Goal: Task Accomplishment & Management: Manage account settings

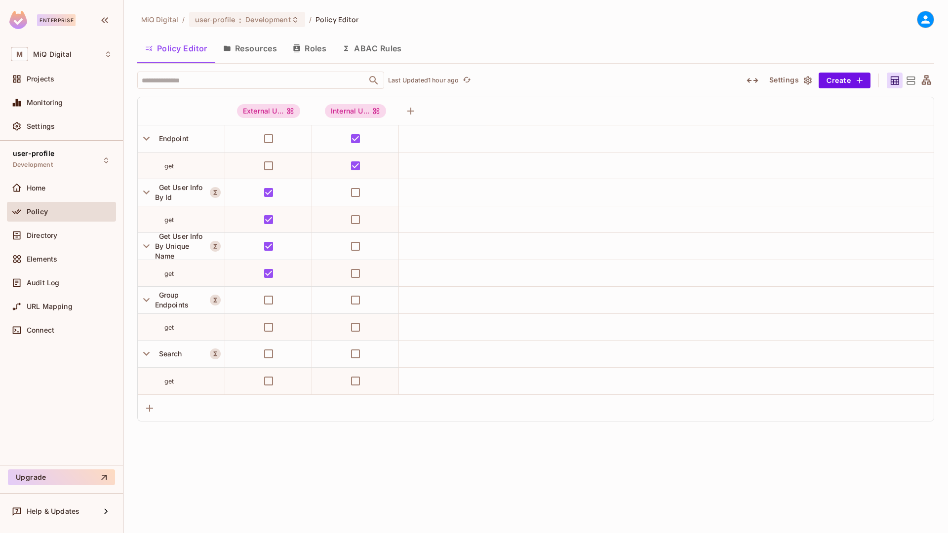
click at [37, 156] on span "user-profile" at bounding box center [33, 154] width 41 height 8
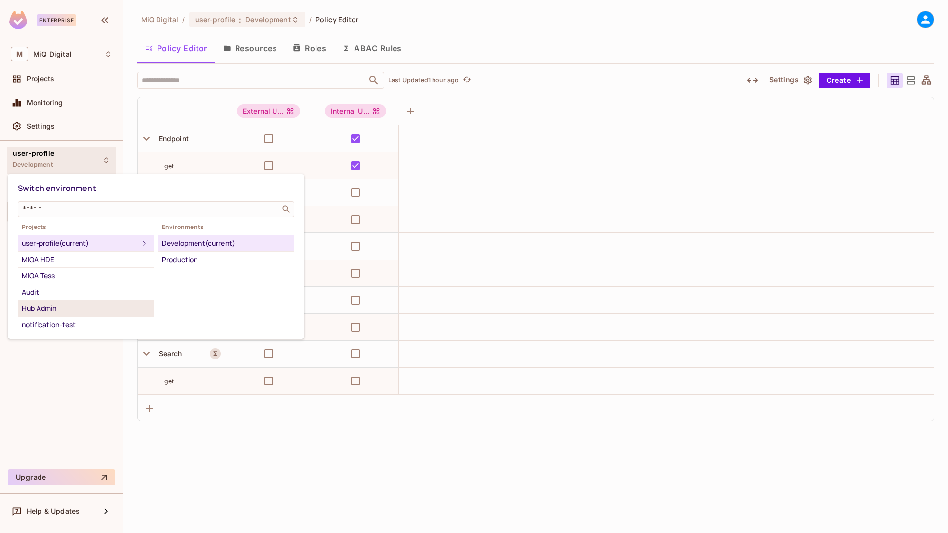
click at [40, 305] on div "Hub Admin" at bounding box center [86, 309] width 128 height 12
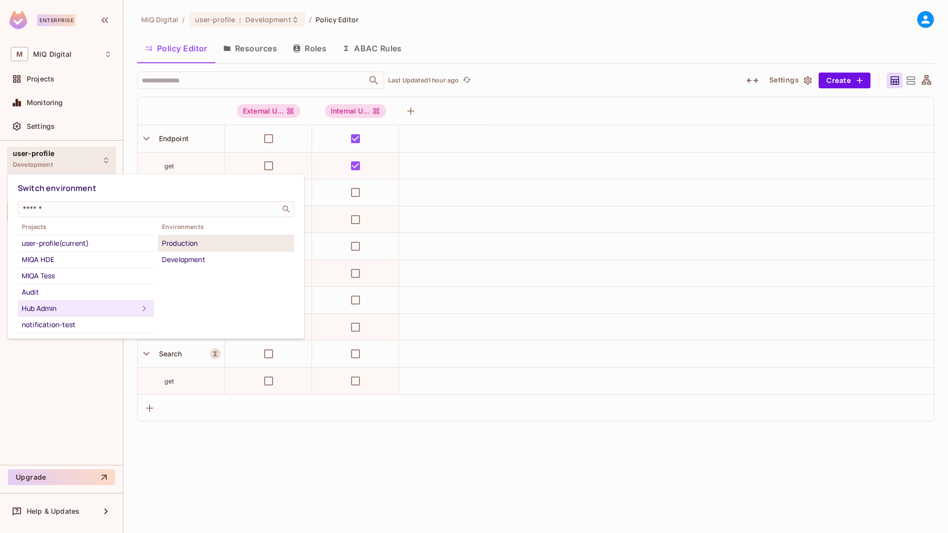
click at [205, 245] on div "Production" at bounding box center [226, 244] width 128 height 12
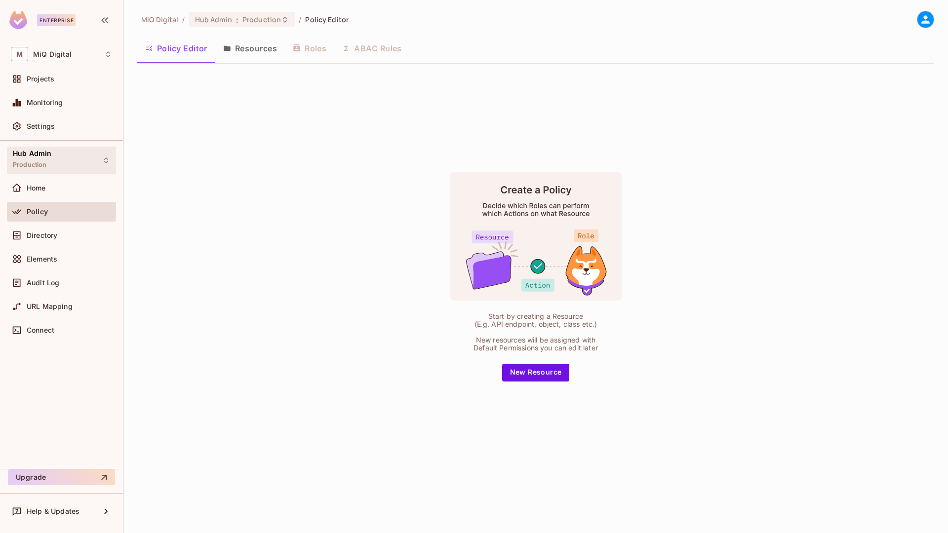
click at [57, 162] on div "Hub Admin Production" at bounding box center [61, 160] width 109 height 27
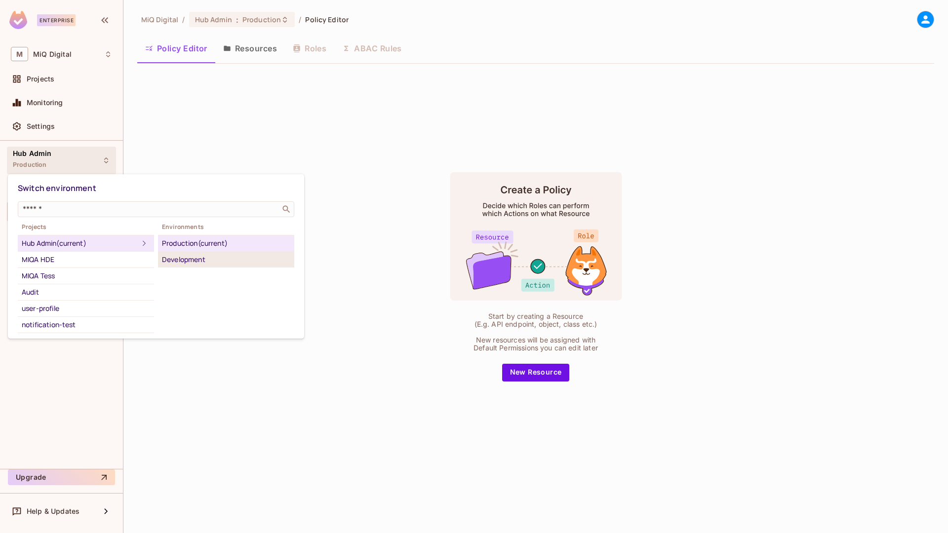
click at [174, 256] on div "Development" at bounding box center [226, 260] width 128 height 12
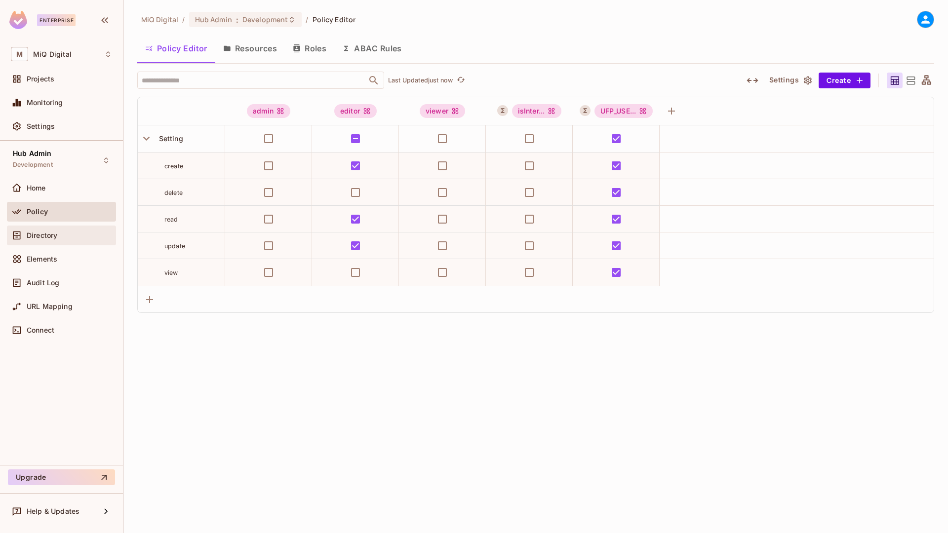
click at [44, 233] on span "Directory" at bounding box center [42, 236] width 31 height 8
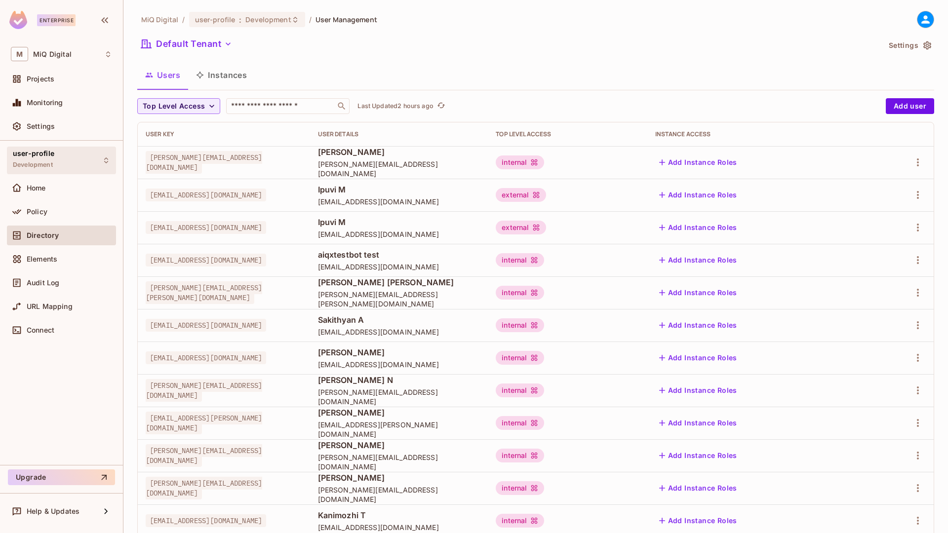
click at [68, 163] on div "user-profile Development" at bounding box center [61, 160] width 109 height 27
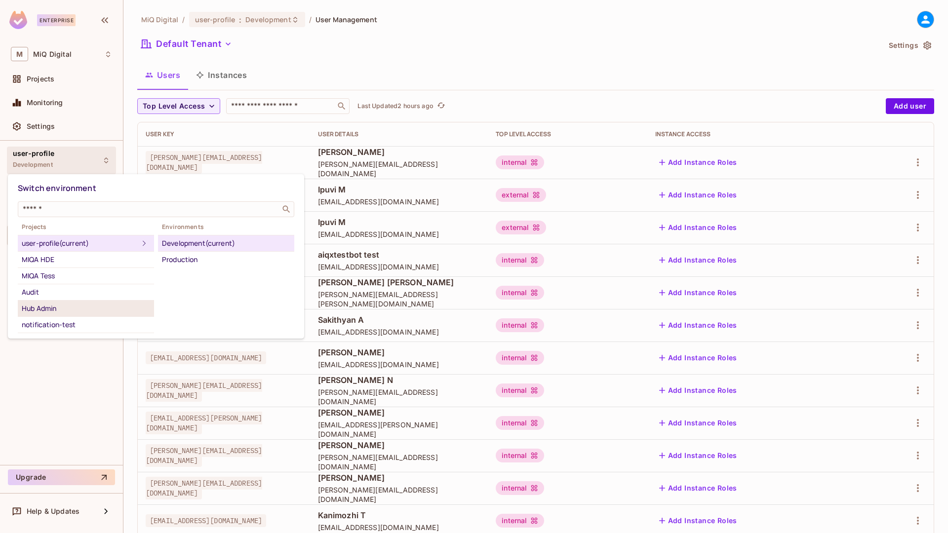
click at [31, 306] on div "Hub Admin" at bounding box center [86, 309] width 128 height 12
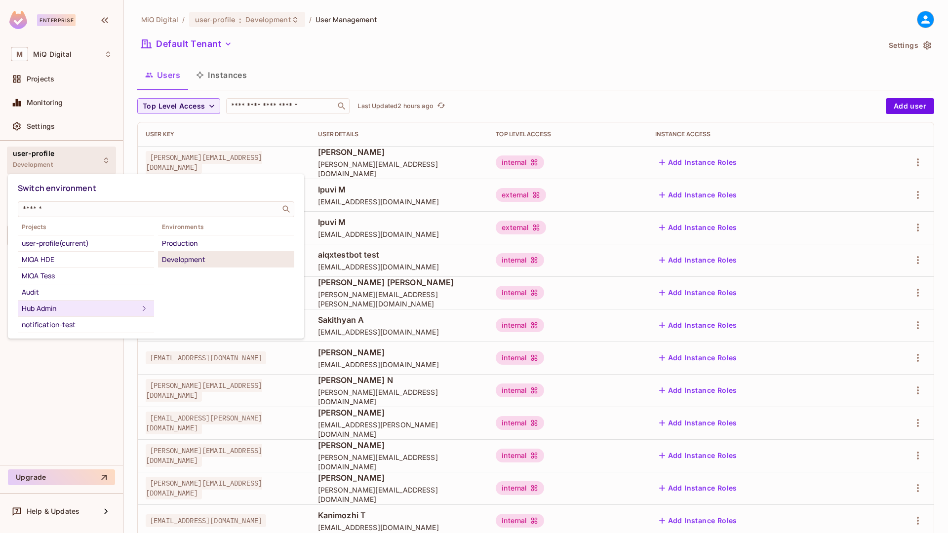
click at [180, 254] on div "Development" at bounding box center [226, 260] width 128 height 12
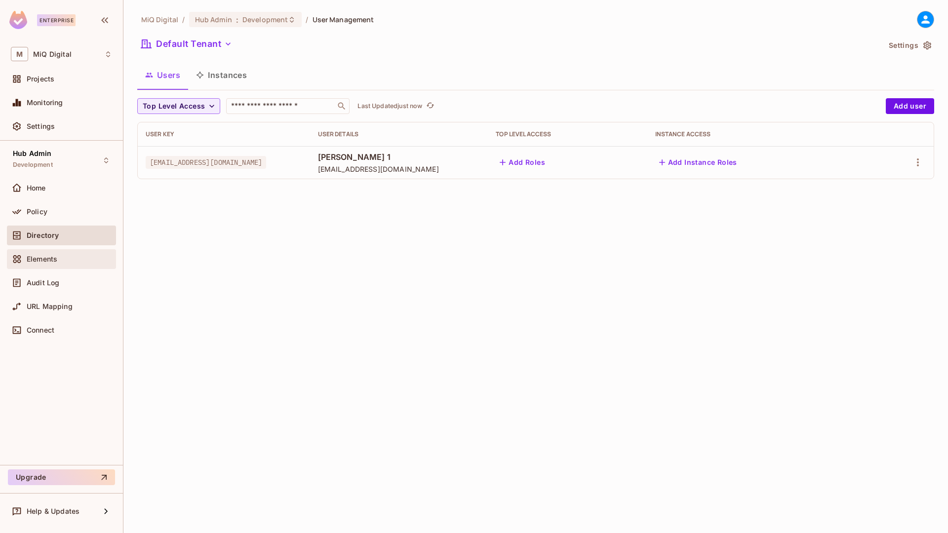
click at [73, 262] on div "Elements" at bounding box center [69, 259] width 85 height 8
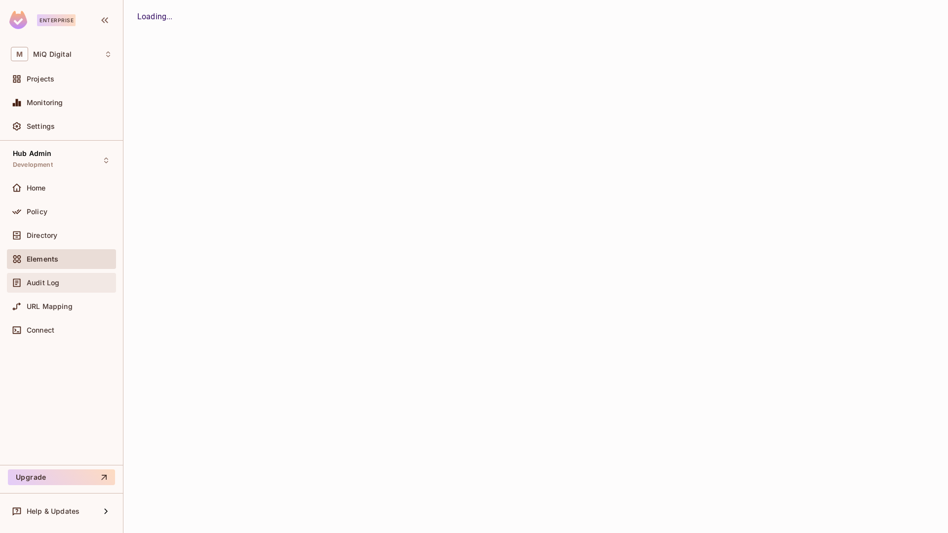
click at [68, 280] on div "Audit Log" at bounding box center [69, 283] width 85 height 8
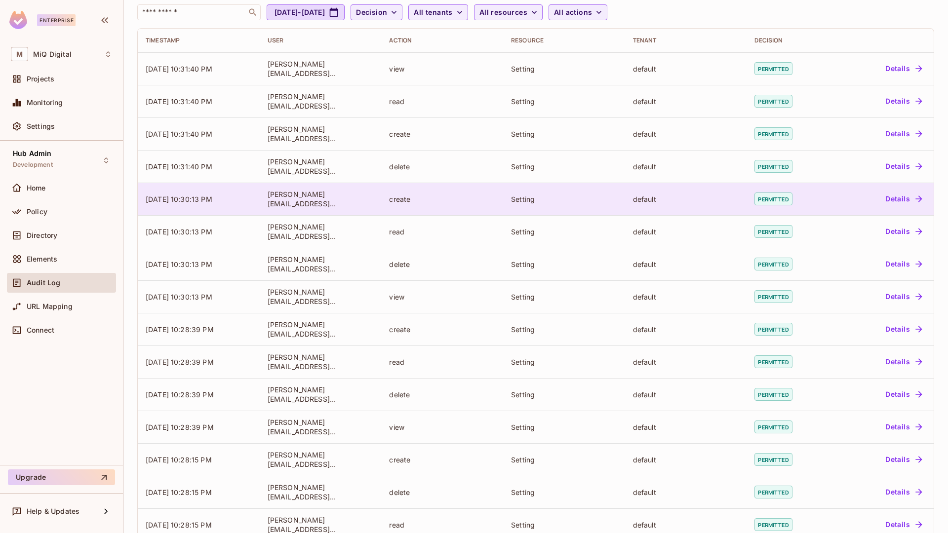
scroll to position [118, 0]
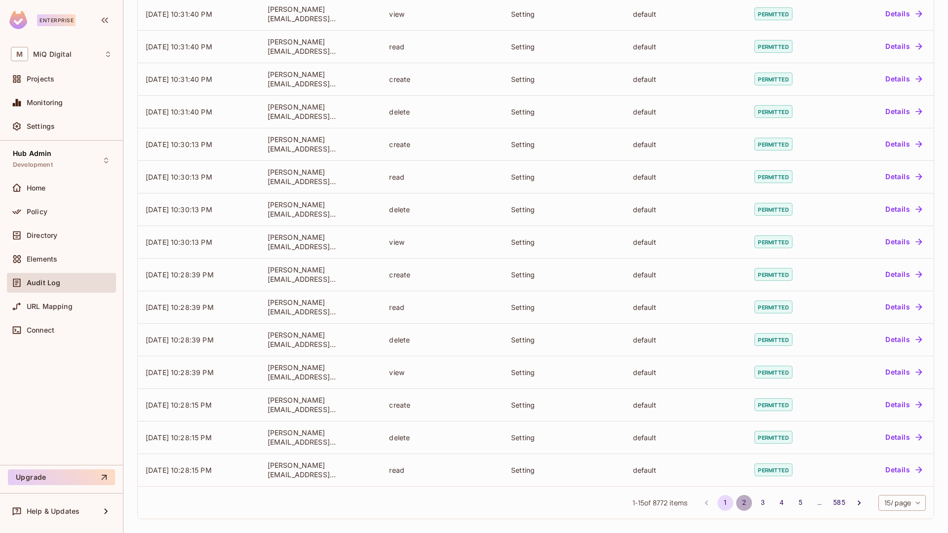
click at [739, 506] on button "2" at bounding box center [744, 503] width 16 height 16
click at [755, 501] on button "3" at bounding box center [763, 503] width 16 height 16
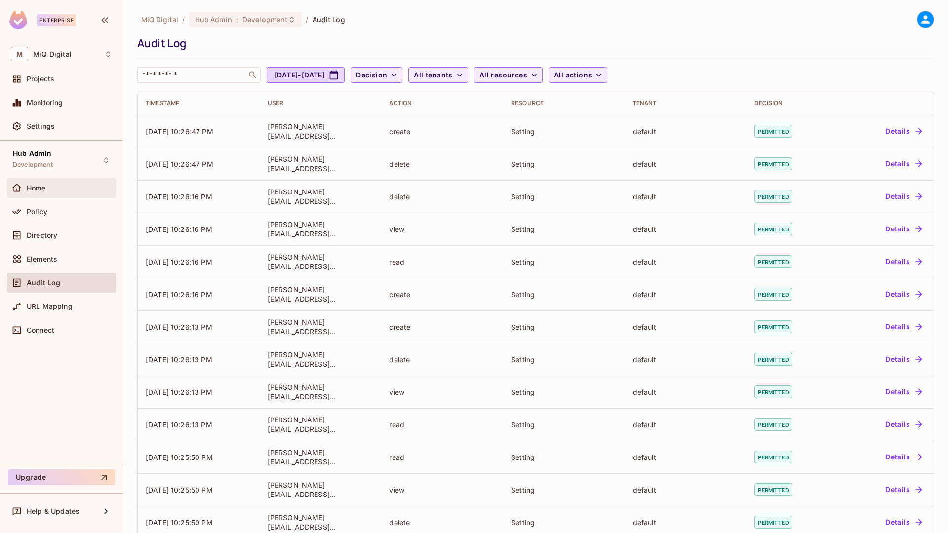
click at [45, 184] on span "Home" at bounding box center [36, 188] width 19 height 8
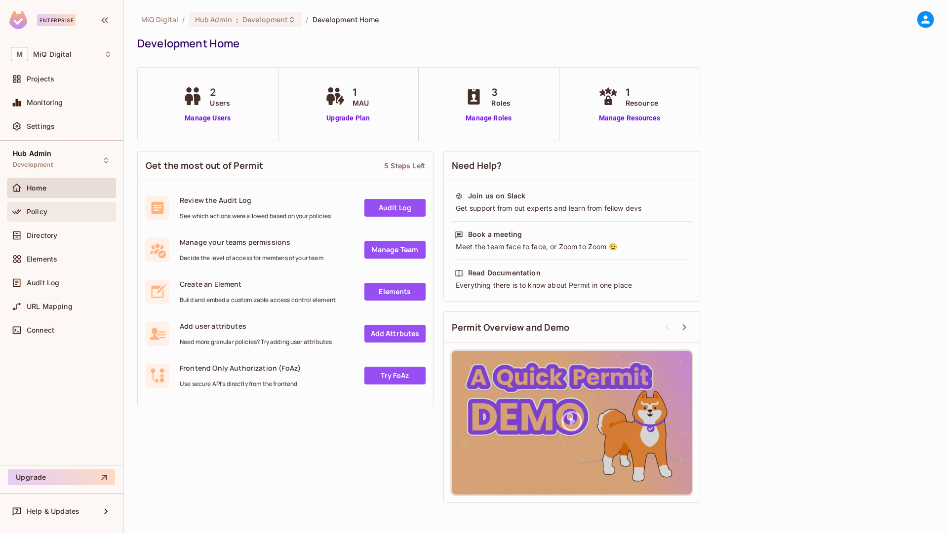
click at [44, 218] on div "Policy" at bounding box center [61, 212] width 109 height 20
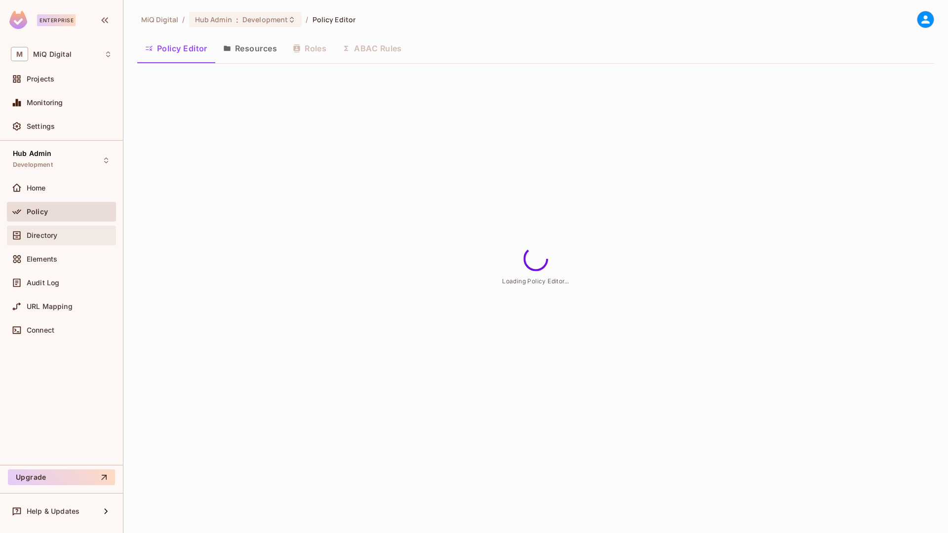
click at [51, 237] on span "Directory" at bounding box center [42, 236] width 31 height 8
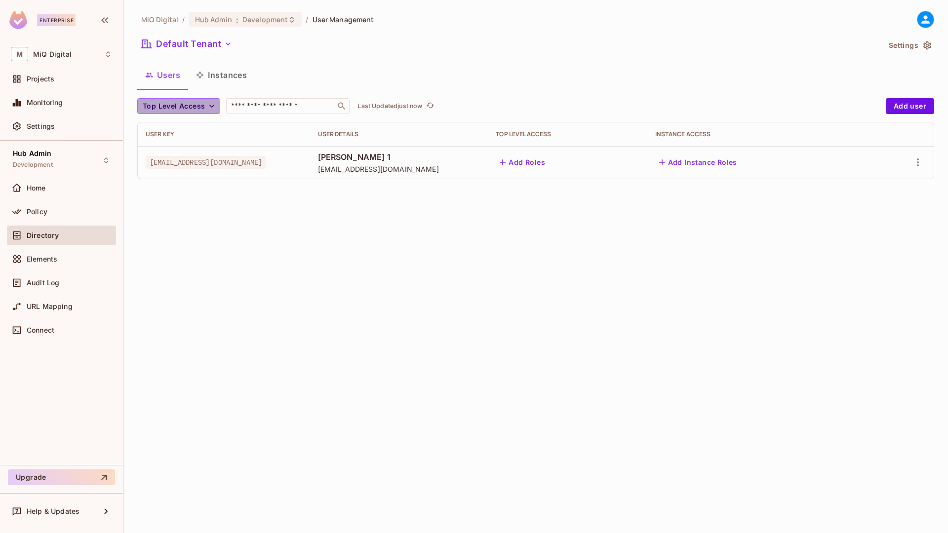
click at [201, 105] on span "Top Level Access" at bounding box center [174, 106] width 62 height 12
click at [158, 130] on span "admin" at bounding box center [162, 128] width 34 height 9
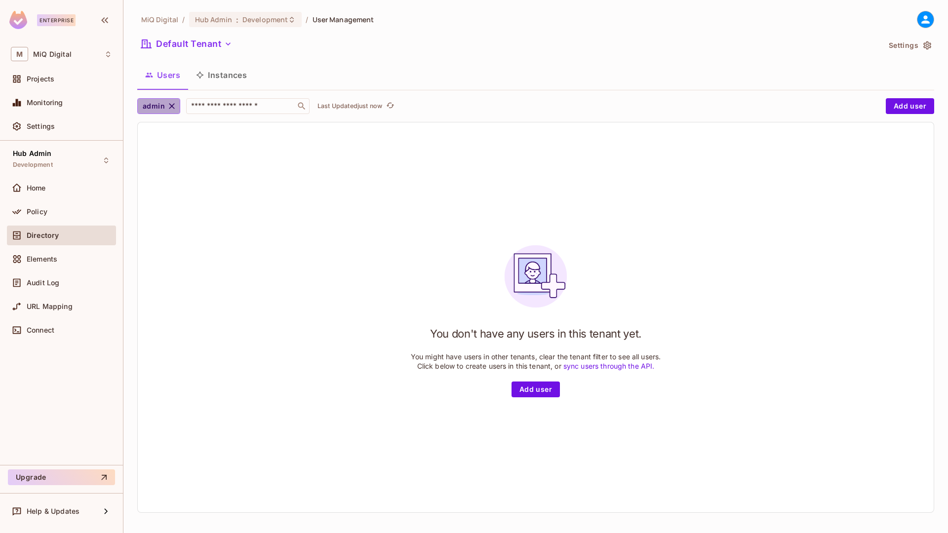
click at [164, 106] on span "admin" at bounding box center [154, 106] width 22 height 12
click at [164, 148] on span "editor" at bounding box center [164, 152] width 38 height 9
click at [157, 108] on span "editor" at bounding box center [153, 106] width 21 height 12
click at [159, 179] on li "viewer" at bounding box center [163, 173] width 53 height 21
click at [173, 105] on icon "button" at bounding box center [173, 106] width 10 height 10
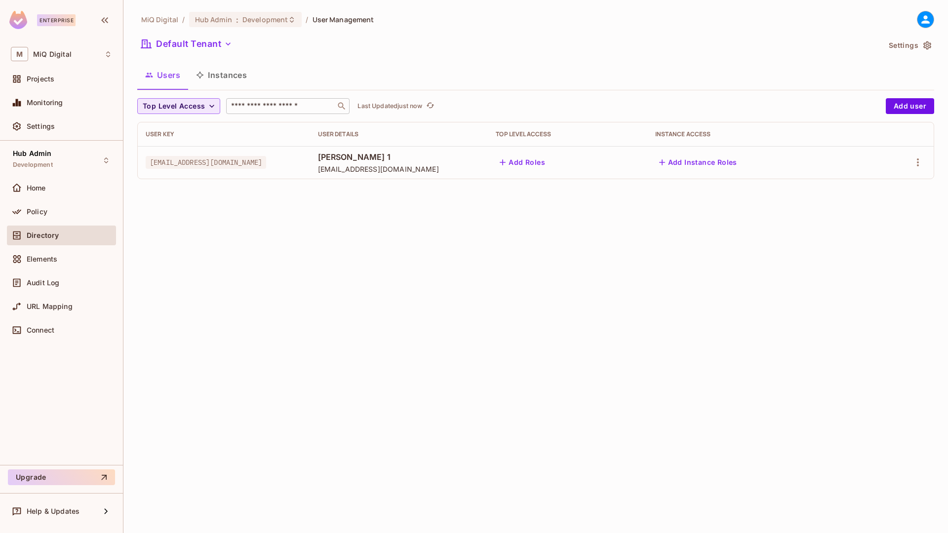
click at [261, 98] on div "​" at bounding box center [287, 106] width 123 height 16
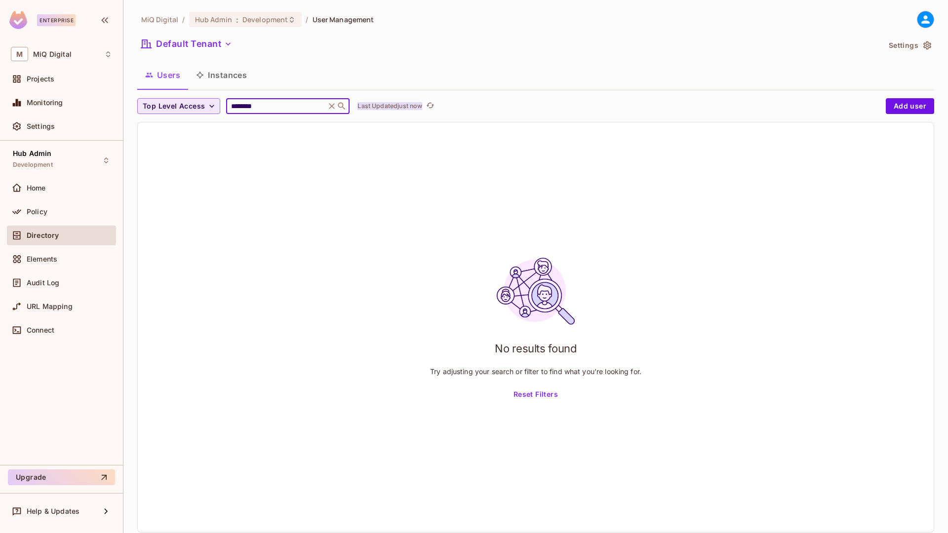
type input "********"
click at [389, 103] on p "Last Updated just now" at bounding box center [390, 106] width 65 height 8
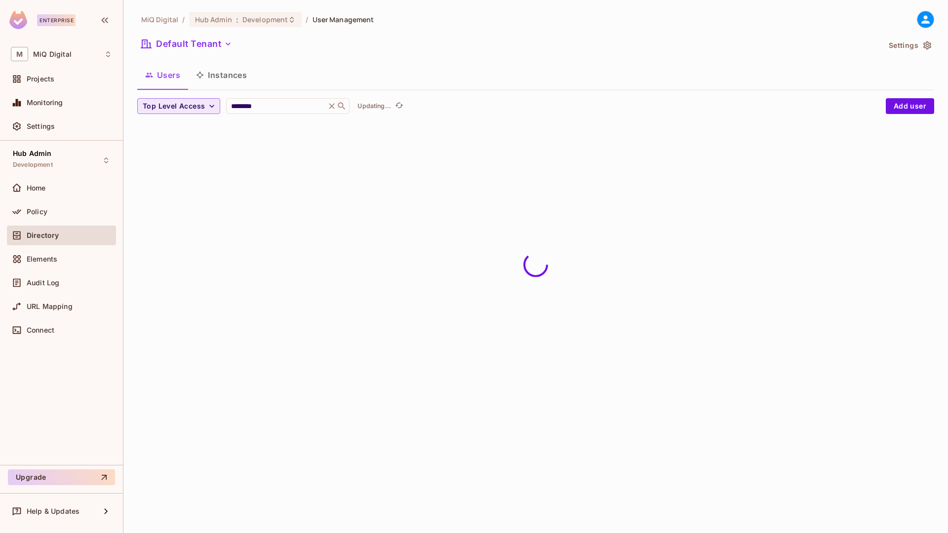
click at [389, 103] on p "Updating..." at bounding box center [375, 106] width 34 height 8
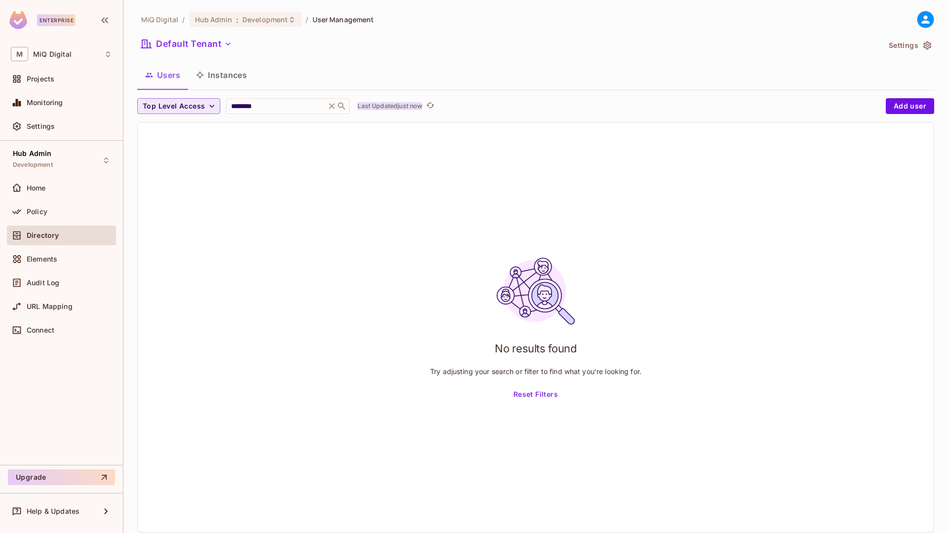
click at [389, 102] on p "Last Updated just now" at bounding box center [390, 106] width 65 height 8
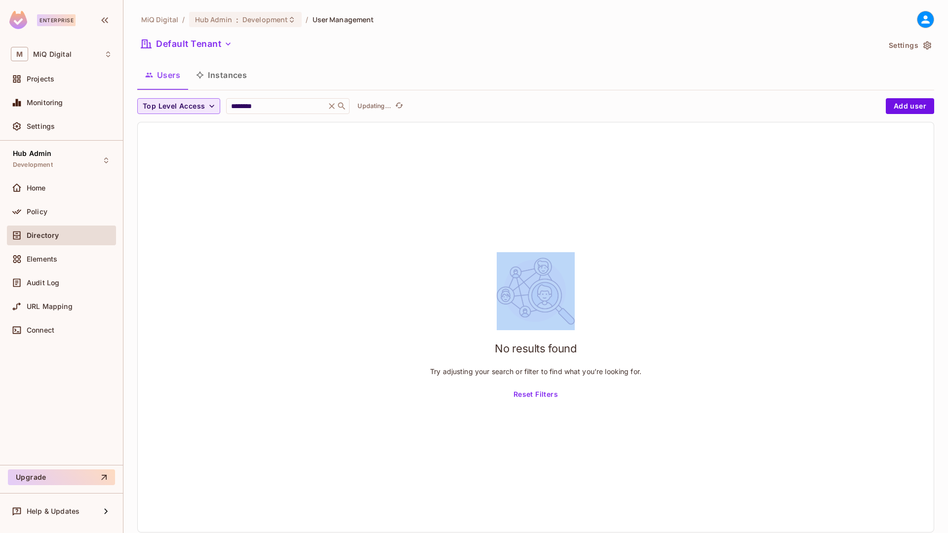
click at [389, 102] on p "Updating..." at bounding box center [375, 106] width 34 height 8
click at [240, 75] on button "Instances" at bounding box center [221, 75] width 67 height 25
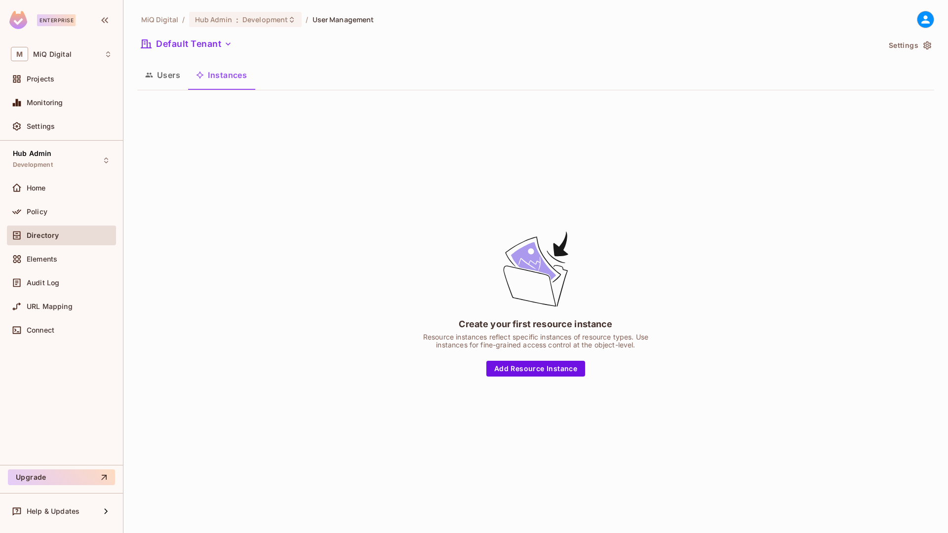
click at [172, 74] on button "Users" at bounding box center [162, 75] width 51 height 25
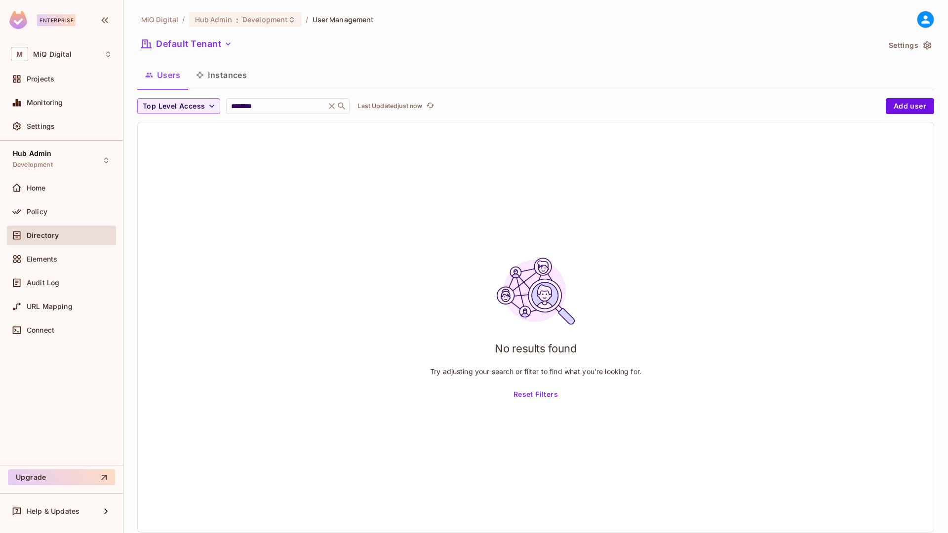
click at [235, 77] on button "Instances" at bounding box center [221, 75] width 67 height 25
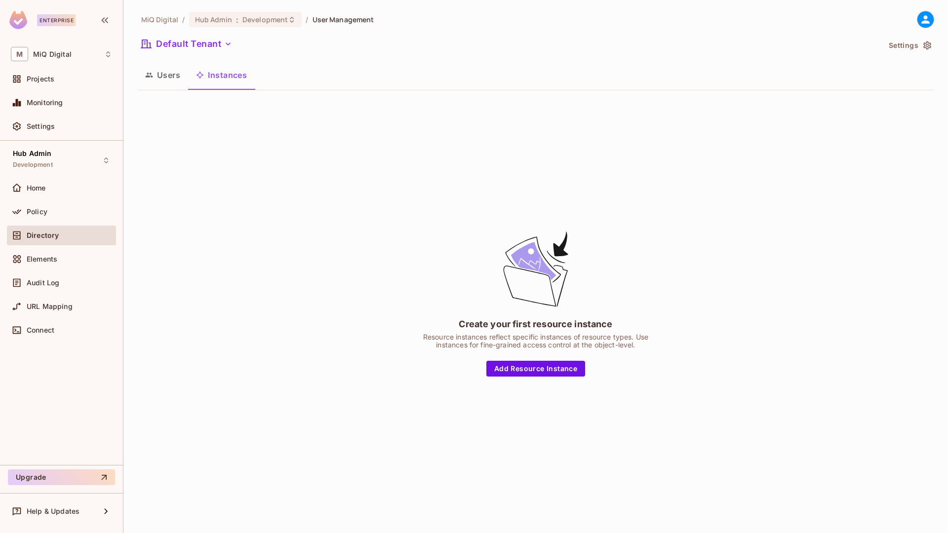
click at [175, 77] on button "Users" at bounding box center [162, 75] width 51 height 25
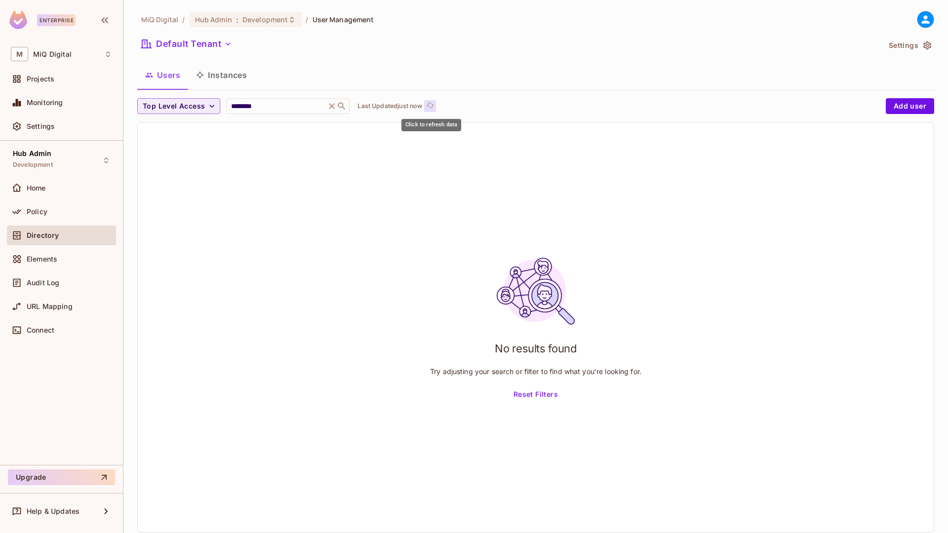
click at [431, 107] on icon "refresh" at bounding box center [431, 105] width 8 height 5
click at [483, 175] on div "No results found Try adjusting your search or filter to find what you’re lookin…" at bounding box center [536, 327] width 796 height 410
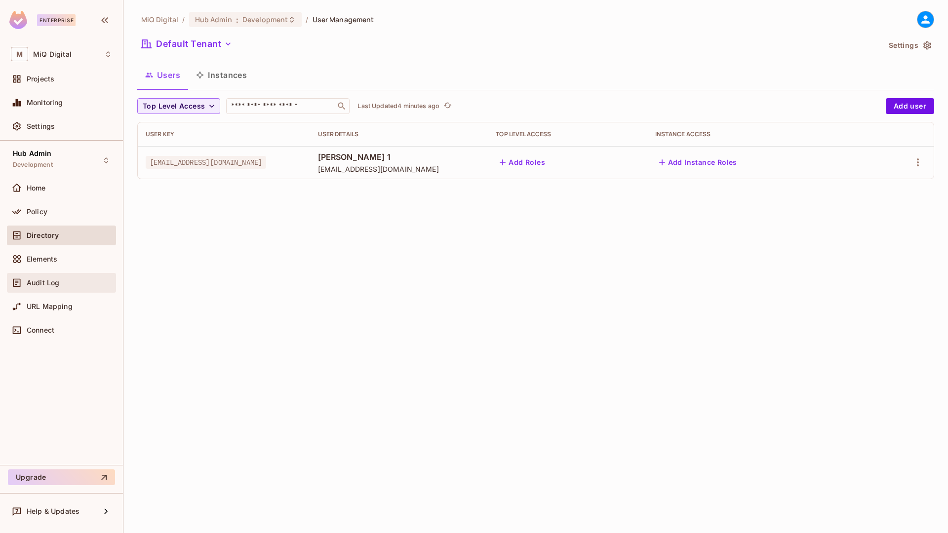
click at [38, 279] on span "Audit Log" at bounding box center [43, 283] width 33 height 8
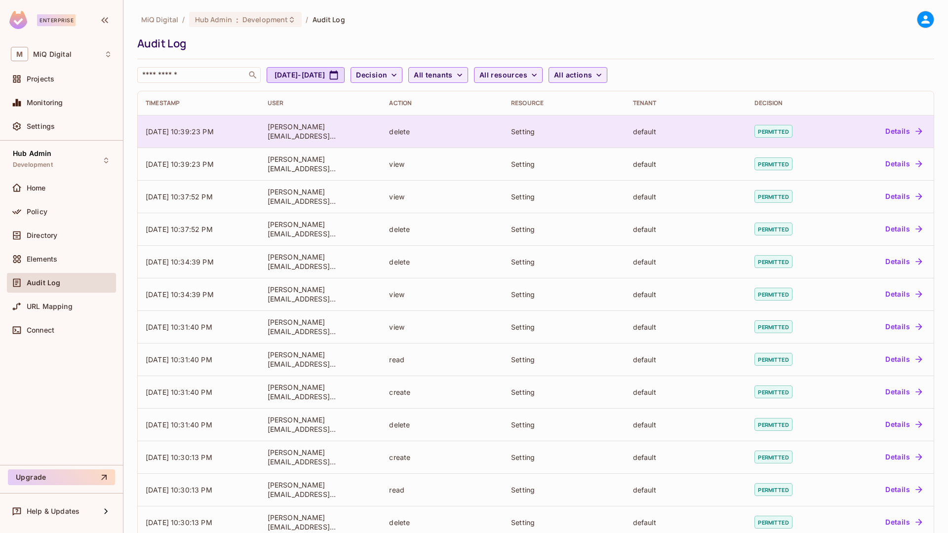
click at [899, 135] on button "Details" at bounding box center [904, 131] width 44 height 16
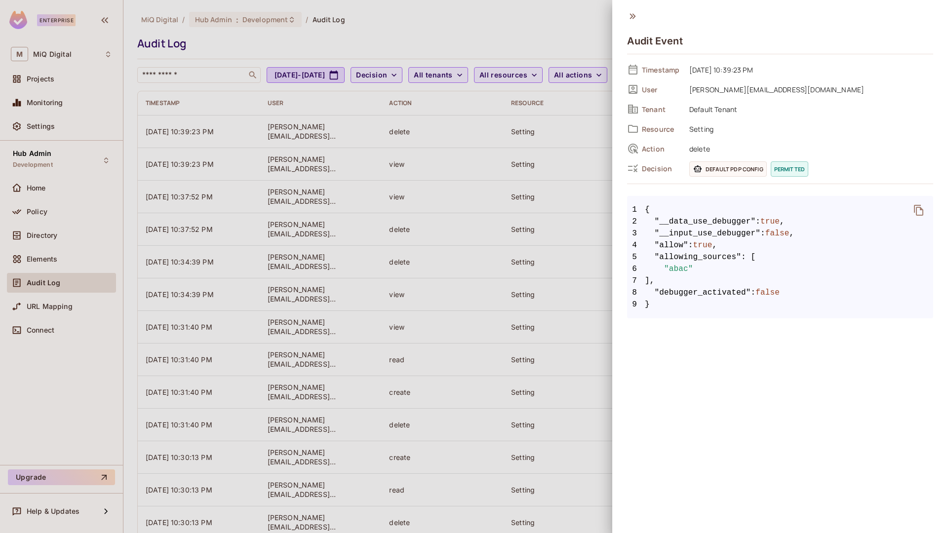
click at [69, 118] on div at bounding box center [474, 266] width 948 height 533
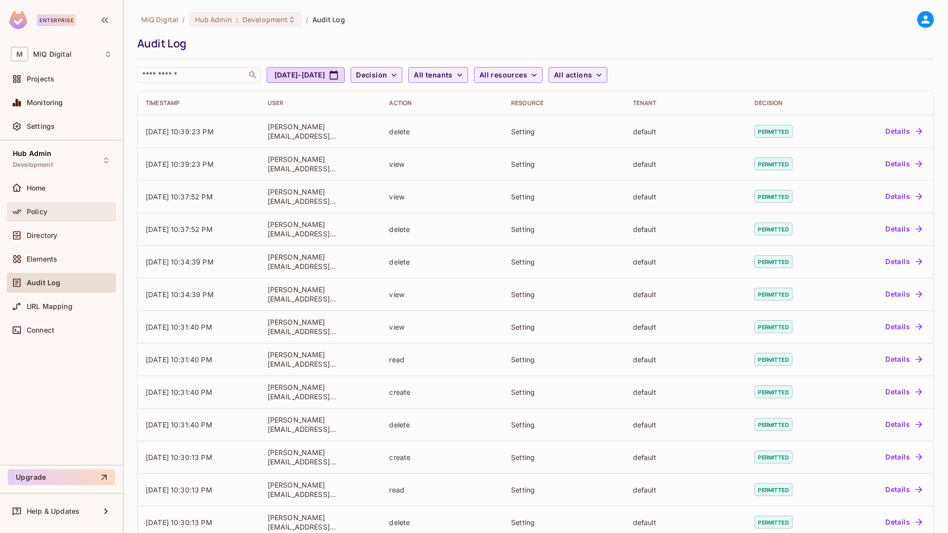
click at [59, 217] on div "Policy" at bounding box center [61, 212] width 101 height 12
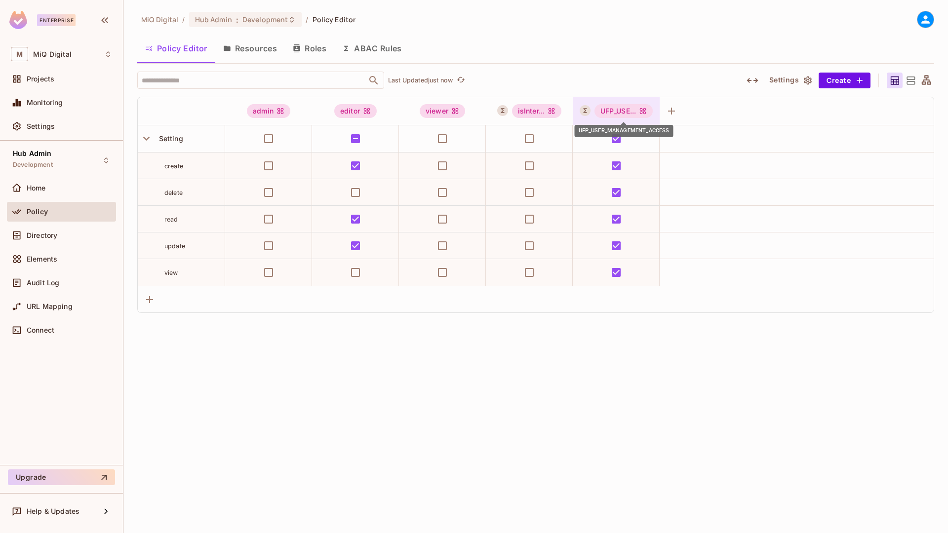
click at [634, 109] on div "UFP_USE..." at bounding box center [624, 111] width 59 height 14
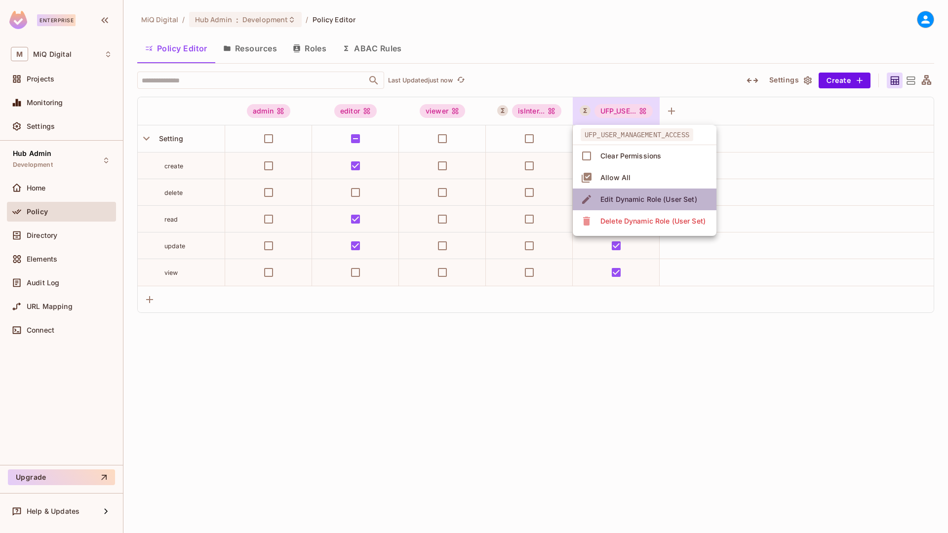
click at [622, 203] on div "Edit Dynamic Role (User Set)" at bounding box center [649, 200] width 97 height 10
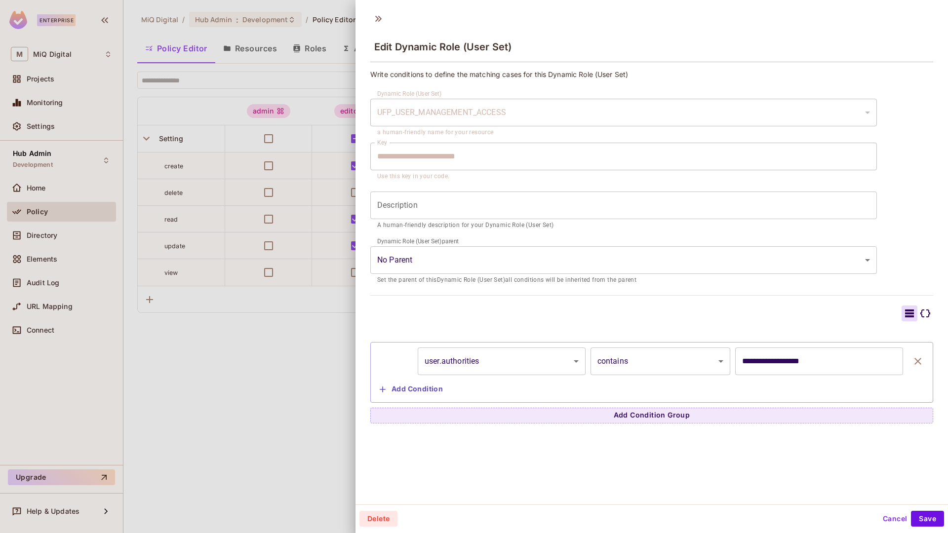
click at [769, 358] on input "**********" at bounding box center [819, 362] width 168 height 28
click at [87, 193] on div at bounding box center [474, 266] width 948 height 533
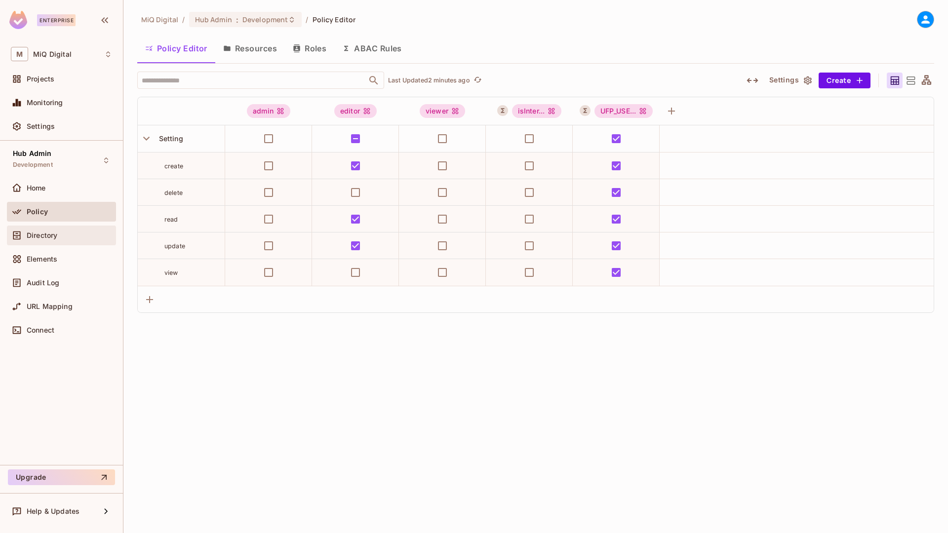
click at [55, 234] on span "Directory" at bounding box center [42, 236] width 31 height 8
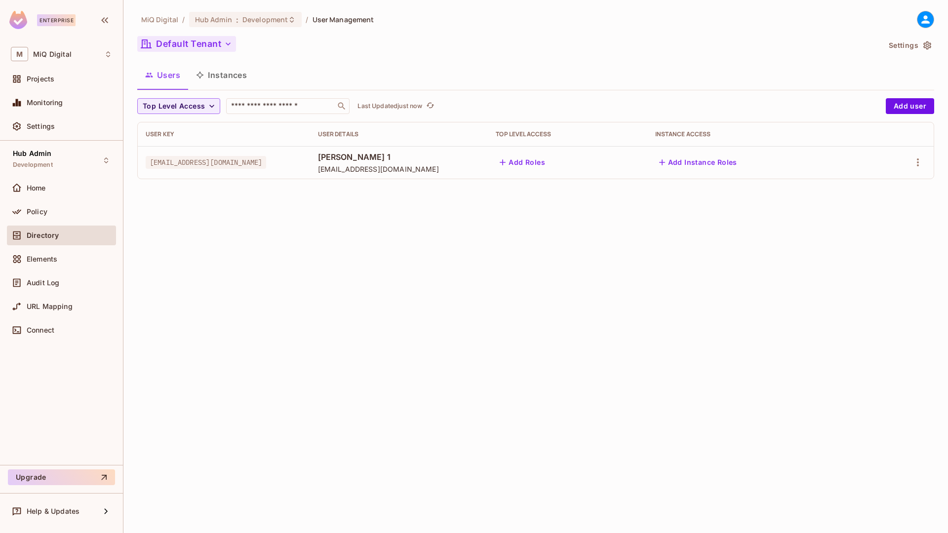
click at [211, 47] on button "Default Tenant" at bounding box center [186, 44] width 99 height 16
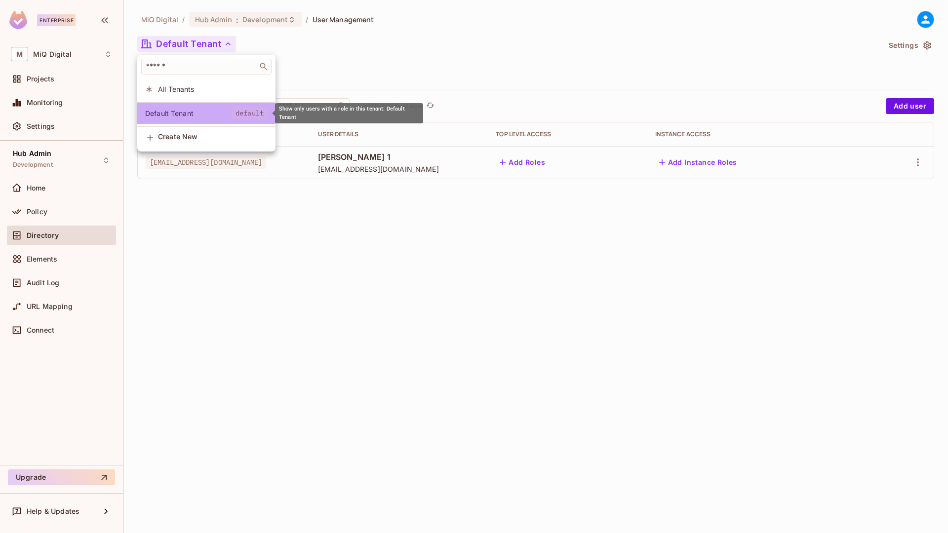
click at [250, 116] on span "default" at bounding box center [250, 113] width 36 height 13
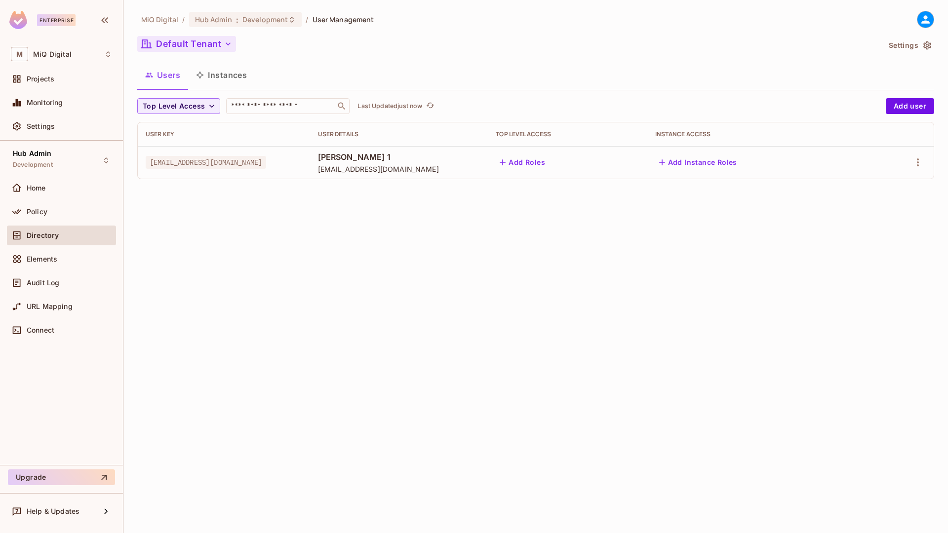
click at [193, 43] on button "Default Tenant" at bounding box center [186, 44] width 99 height 16
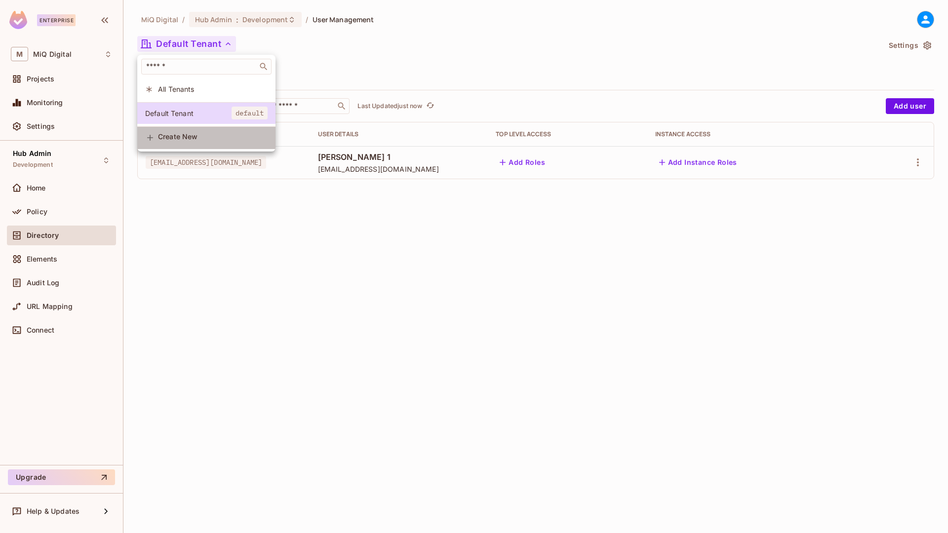
click at [219, 141] on span "Create New" at bounding box center [213, 137] width 110 height 8
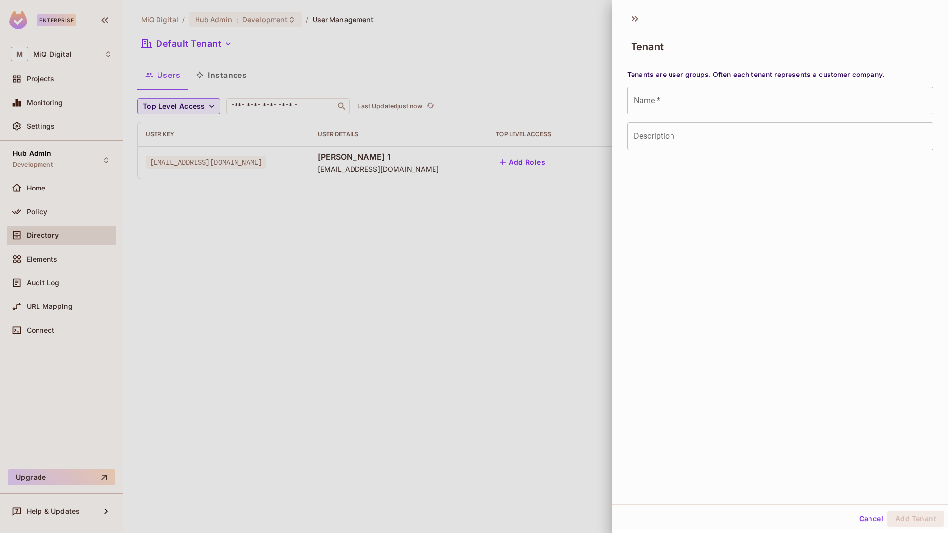
click at [686, 101] on input "Name   *" at bounding box center [780, 101] width 306 height 28
click at [357, 81] on div at bounding box center [474, 266] width 948 height 533
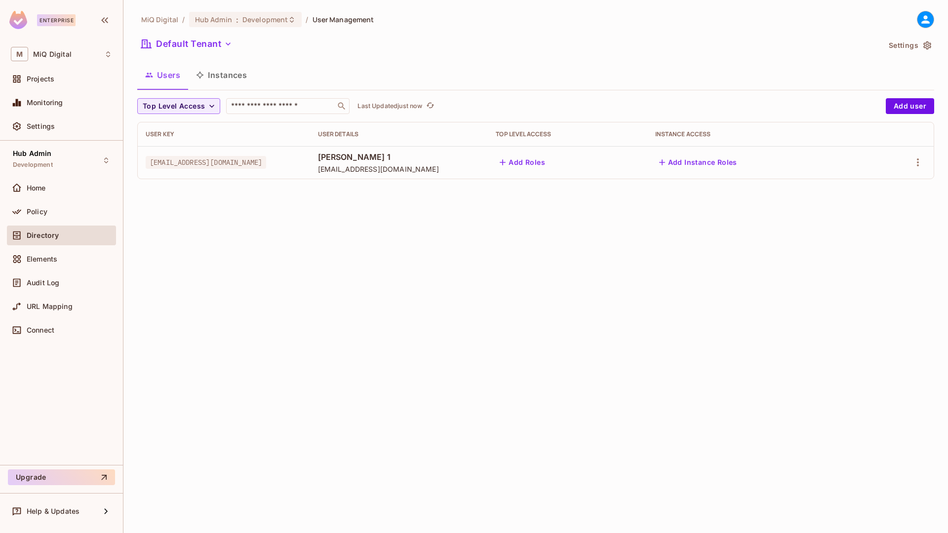
click at [209, 55] on div "MiQ Digital / Hub Admin : Development / User Management Default Tenant Settings…" at bounding box center [535, 99] width 797 height 176
click at [211, 47] on button "Default Tenant" at bounding box center [186, 44] width 99 height 16
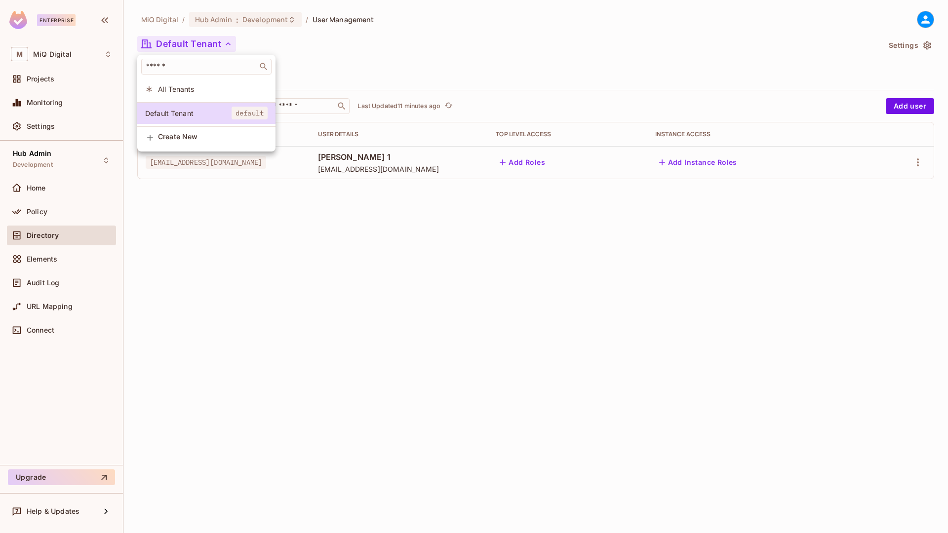
click at [41, 208] on div at bounding box center [474, 266] width 948 height 533
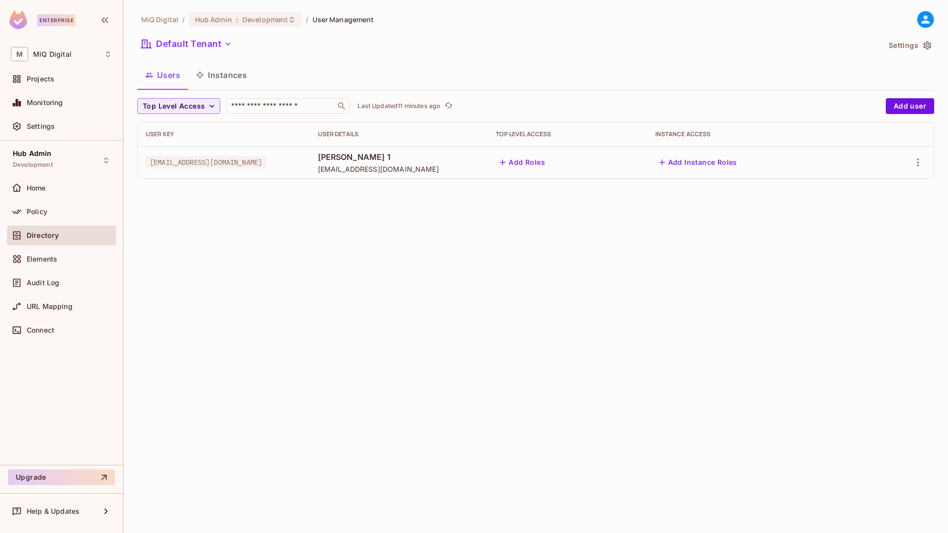
click at [41, 208] on div at bounding box center [474, 266] width 948 height 533
click at [43, 279] on span "Audit Log" at bounding box center [43, 283] width 33 height 8
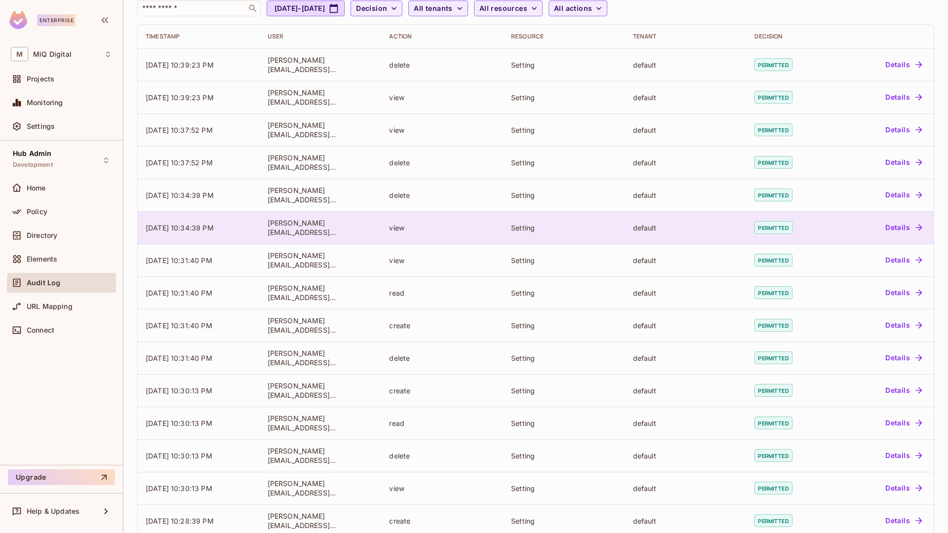
scroll to position [118, 0]
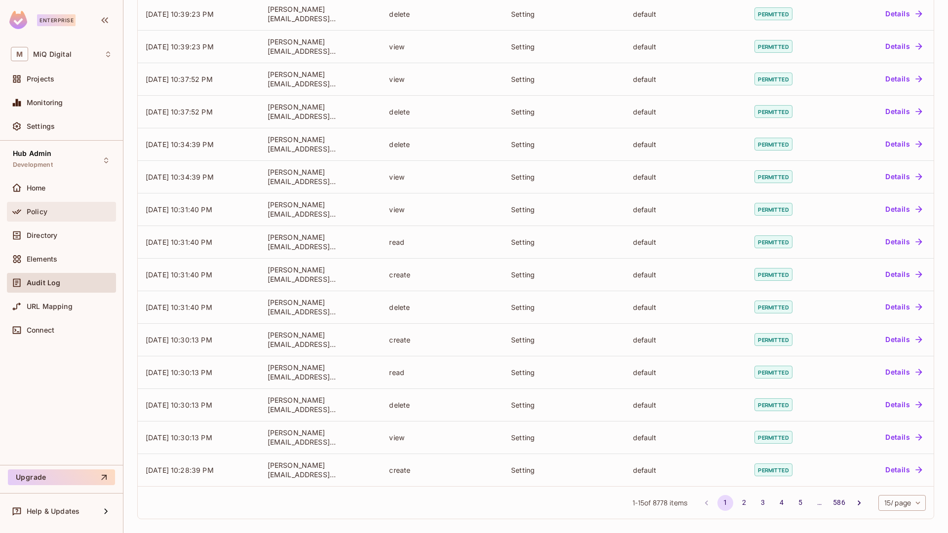
click at [43, 211] on span "Policy" at bounding box center [37, 212] width 21 height 8
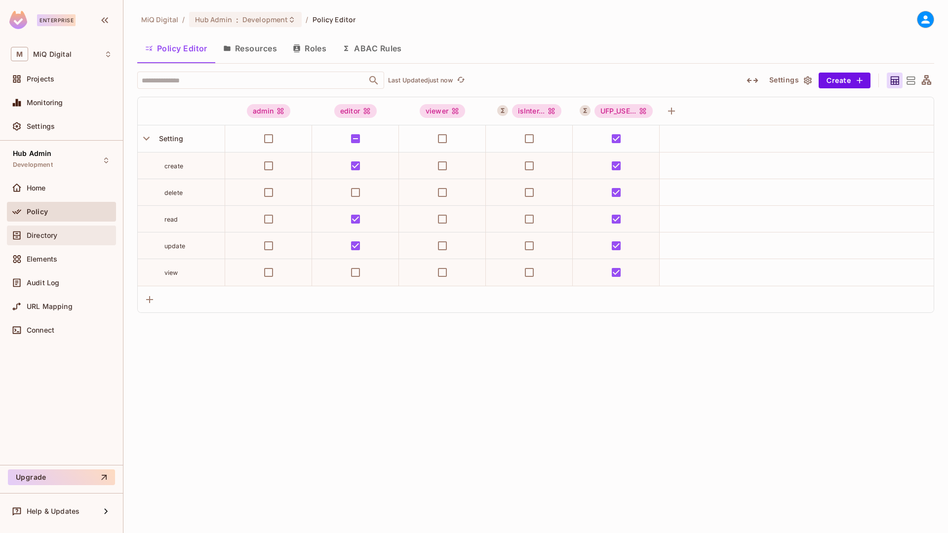
click at [53, 235] on span "Directory" at bounding box center [42, 236] width 31 height 8
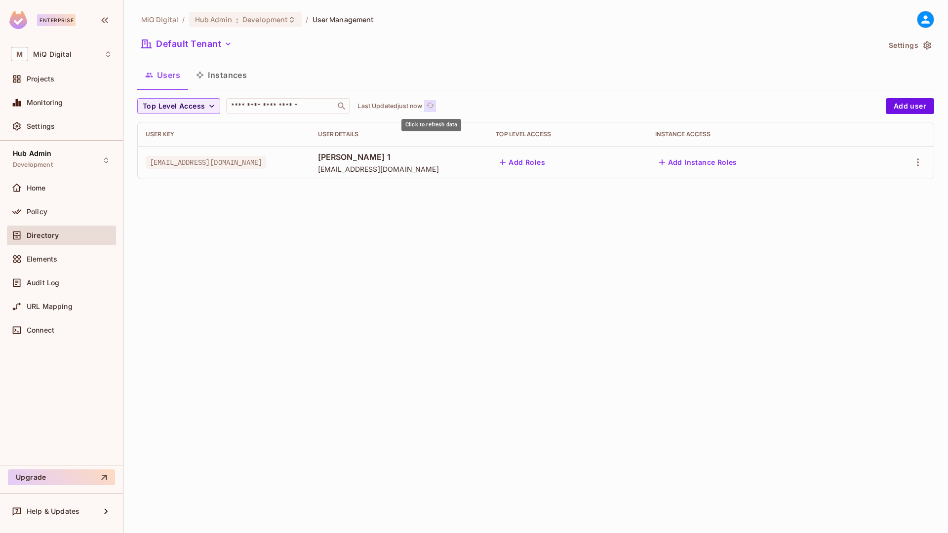
click at [435, 103] on icon "refresh" at bounding box center [430, 105] width 8 height 8
click at [183, 100] on span "Top Level Access" at bounding box center [174, 106] width 62 height 12
click at [297, 188] on div at bounding box center [474, 266] width 948 height 533
click at [211, 75] on button "Instances" at bounding box center [221, 75] width 67 height 25
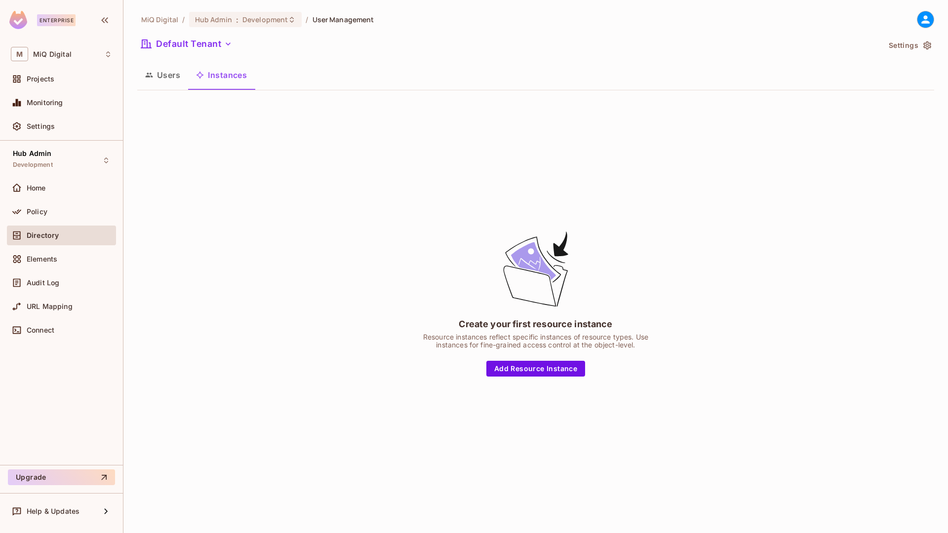
click at [173, 77] on button "Users" at bounding box center [162, 75] width 51 height 25
